Goal: Task Accomplishment & Management: Complete application form

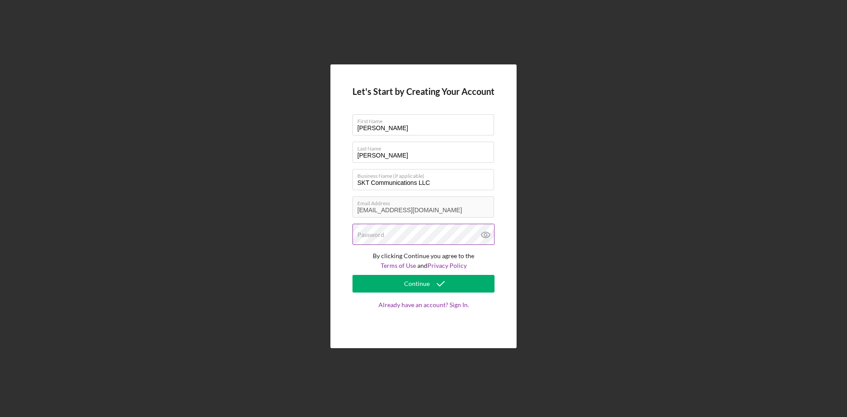
click at [397, 232] on div "Password" at bounding box center [424, 235] width 142 height 22
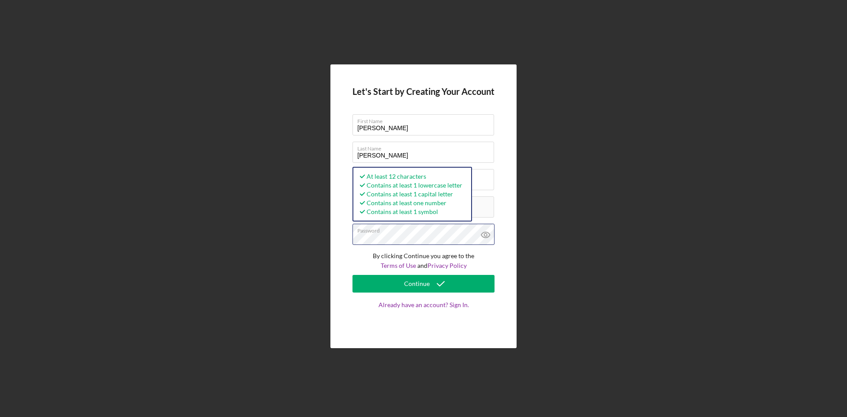
click at [353, 275] on button "Continue" at bounding box center [424, 284] width 142 height 18
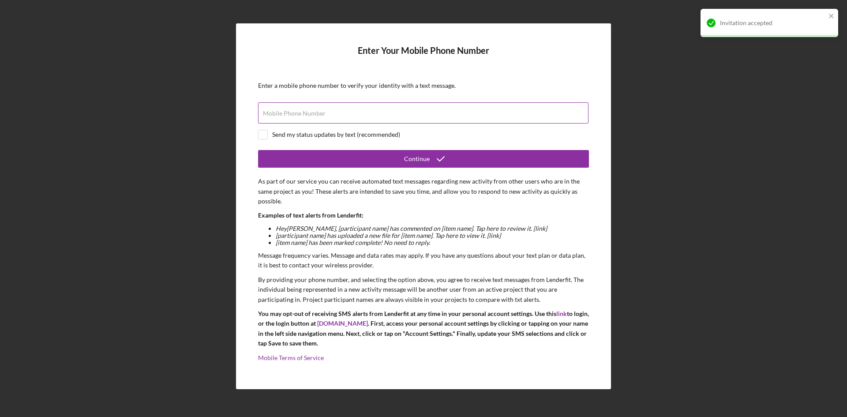
click at [276, 111] on label "Mobile Phone Number" at bounding box center [294, 113] width 63 height 7
click at [276, 111] on input "Mobile Phone Number" at bounding box center [423, 112] width 331 height 21
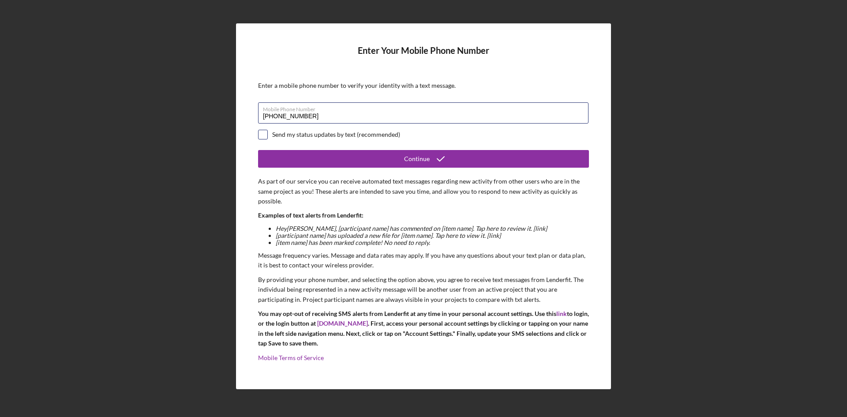
type input "[PHONE_NUMBER]"
click at [266, 133] on input "checkbox" at bounding box center [263, 134] width 9 height 9
checkbox input "true"
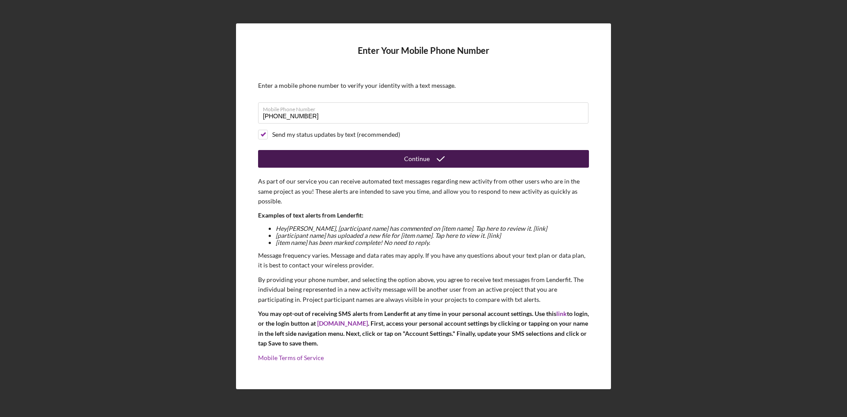
click at [447, 160] on icon "submit" at bounding box center [441, 159] width 22 height 22
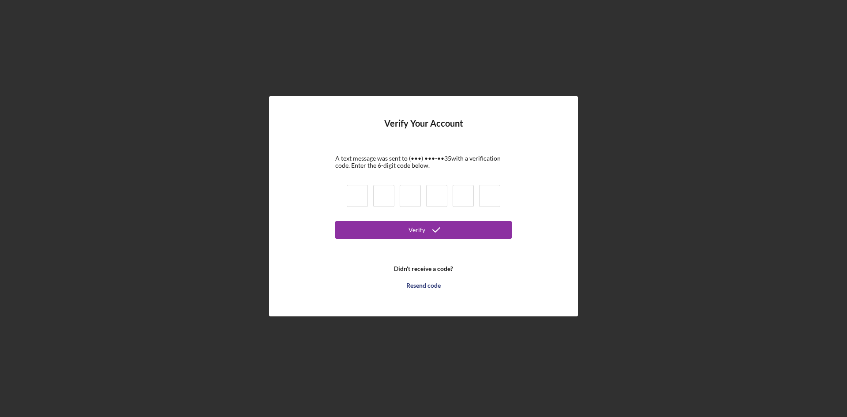
click at [353, 192] on input at bounding box center [357, 196] width 21 height 22
type input "1"
type input "9"
type input "0"
type input "5"
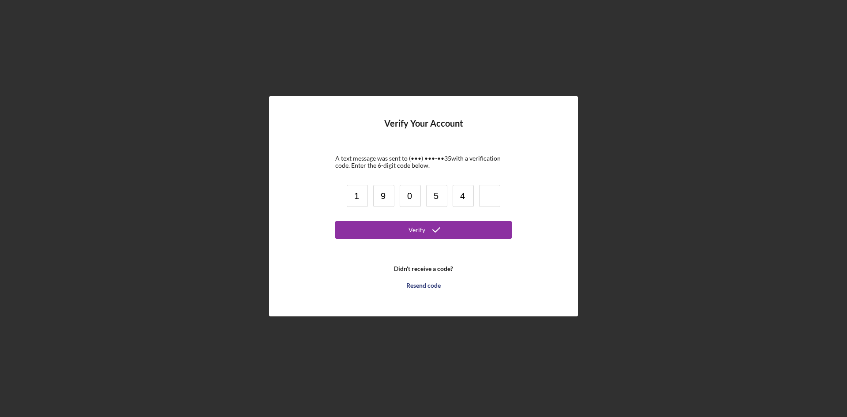
type input "4"
type input "2"
click at [335, 221] on button "Verify" at bounding box center [423, 230] width 177 height 18
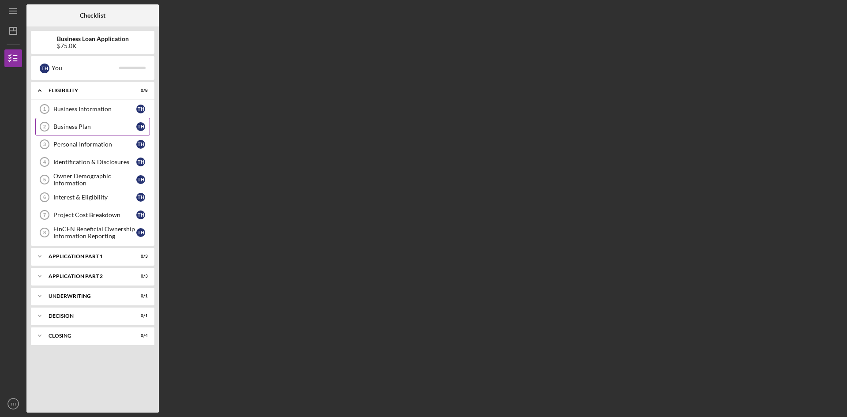
click at [90, 129] on div "Business Plan" at bounding box center [94, 126] width 83 height 7
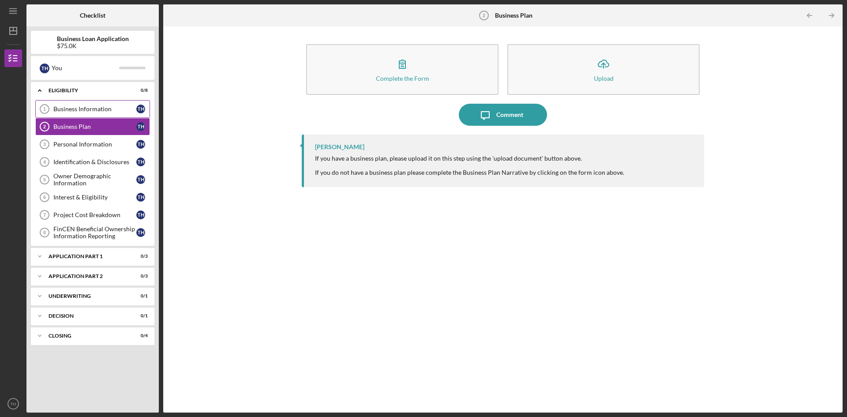
click at [90, 108] on div "Business Information" at bounding box center [94, 108] width 83 height 7
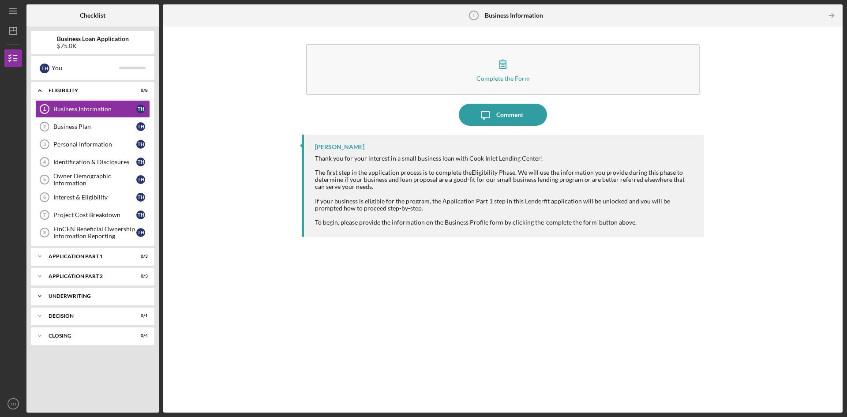
click at [120, 294] on div "Underwriting" at bounding box center [96, 296] width 95 height 5
click at [105, 273] on div "Icon/Expander Application Part 2 0 / 3" at bounding box center [93, 276] width 124 height 18
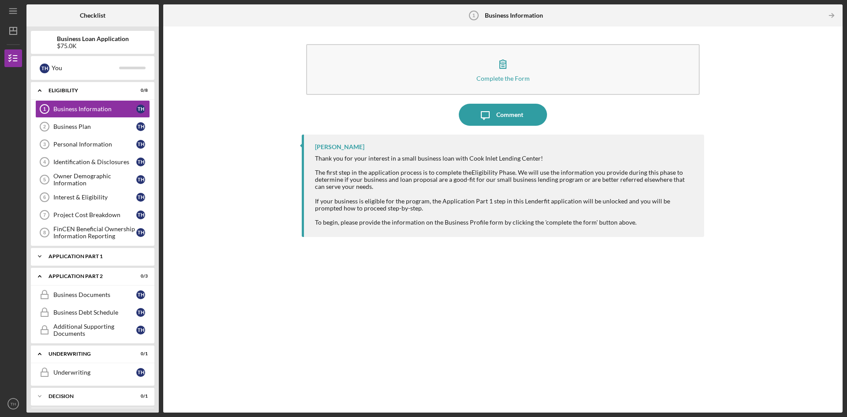
click at [99, 257] on div "Application Part 1" at bounding box center [96, 256] width 95 height 5
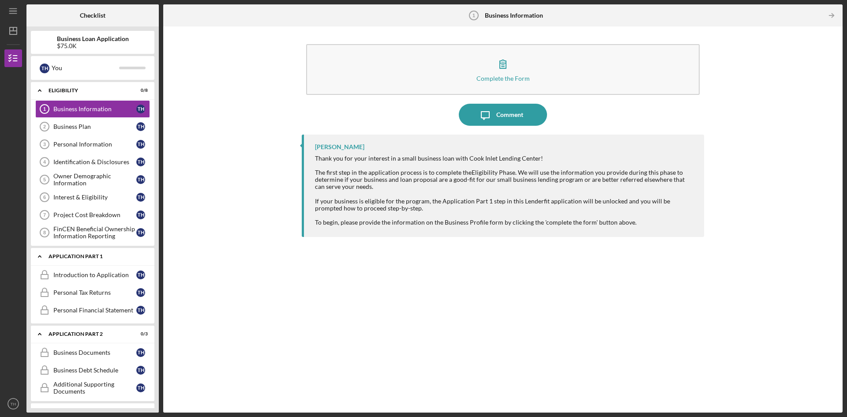
click at [100, 257] on div "Application Part 1" at bounding box center [96, 256] width 95 height 5
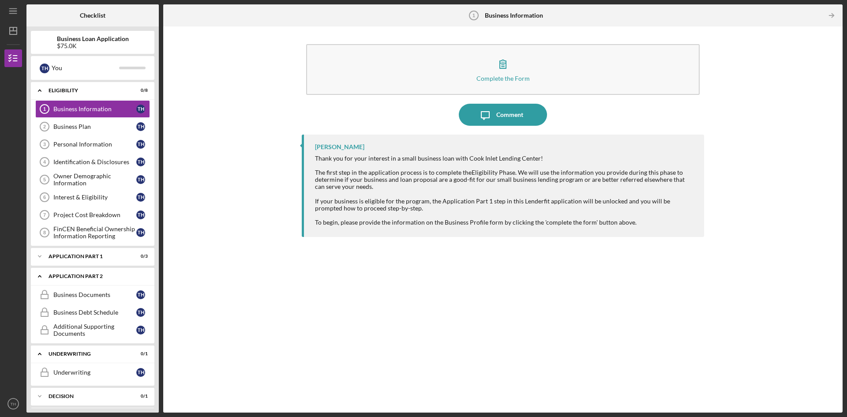
click at [88, 275] on div "Application Part 2" at bounding box center [96, 276] width 95 height 5
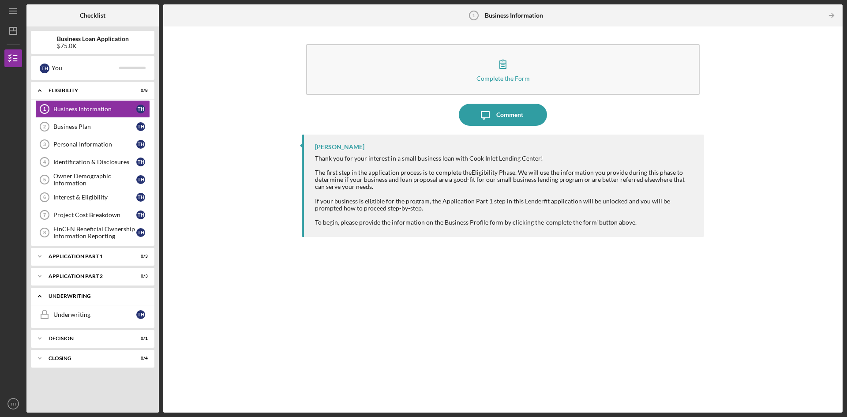
click at [85, 294] on div "Underwriting" at bounding box center [96, 296] width 95 height 5
drag, startPoint x: 847, startPoint y: 0, endPoint x: 637, endPoint y: 306, distance: 370.8
click at [639, 306] on div "[PERSON_NAME] Thank you for your interest in a small business loan with Cook In…" at bounding box center [503, 267] width 403 height 265
drag, startPoint x: 638, startPoint y: 297, endPoint x: 529, endPoint y: 301, distance: 108.6
click at [529, 301] on div "[PERSON_NAME] Thank you for your interest in a small business loan with Cook In…" at bounding box center [503, 267] width 403 height 265
